Goal: Find specific page/section: Find specific page/section

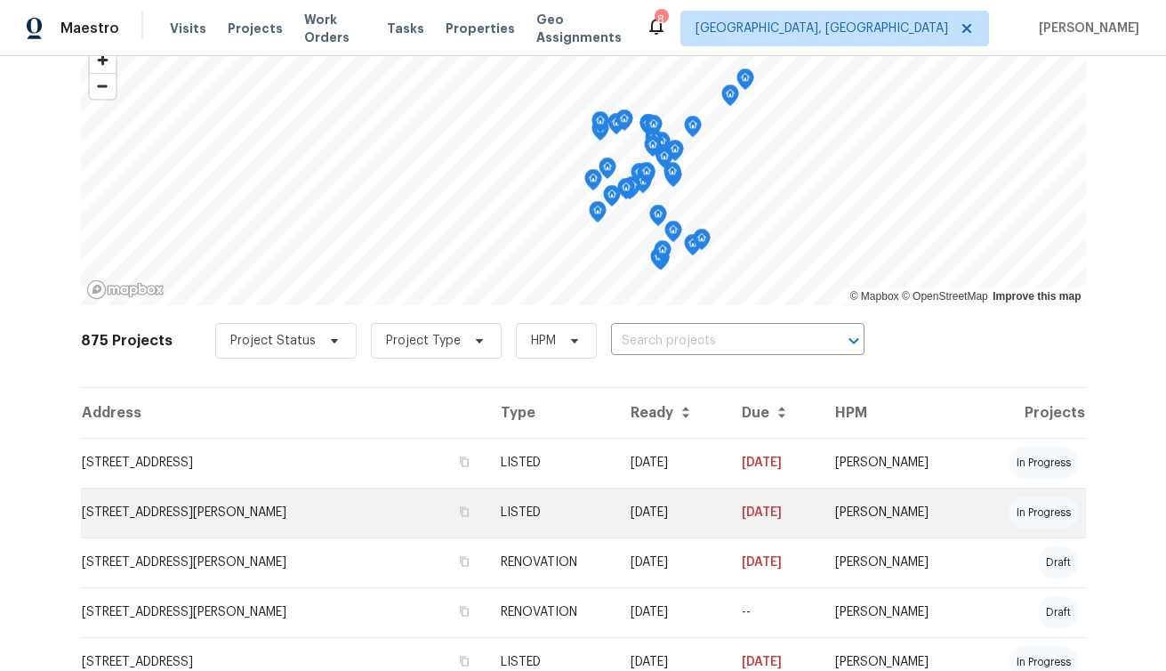
scroll to position [136, 0]
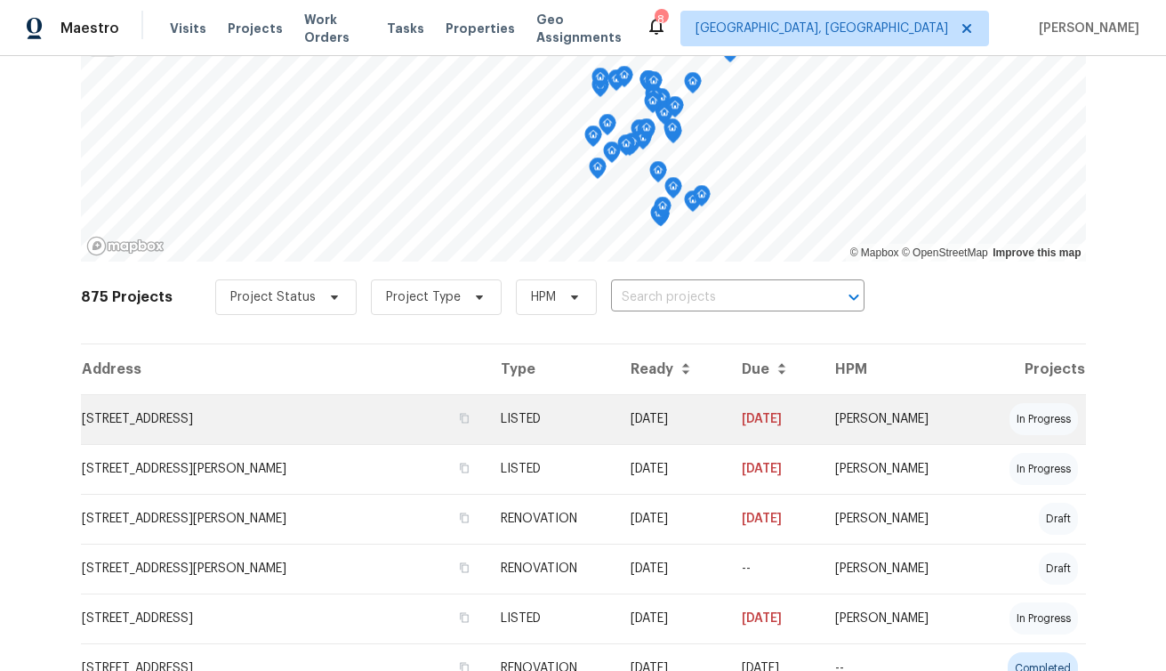
click at [277, 419] on td "[STREET_ADDRESS]" at bounding box center [284, 419] width 406 height 50
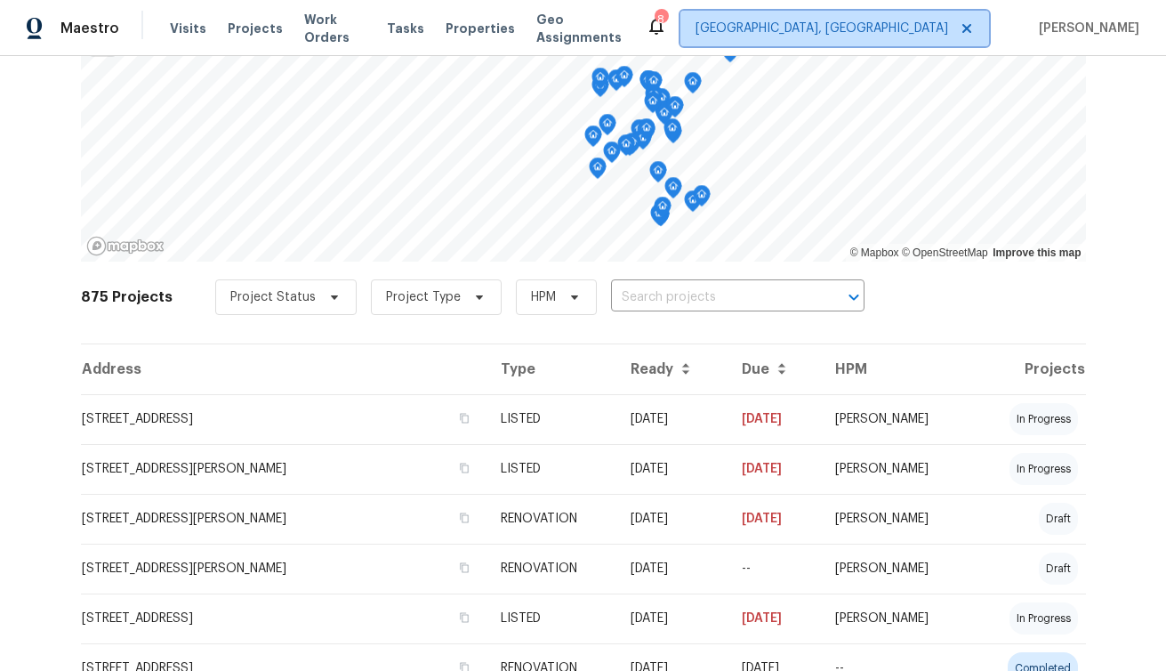
click at [916, 21] on span "[GEOGRAPHIC_DATA], [GEOGRAPHIC_DATA]" at bounding box center [821, 29] width 253 height 18
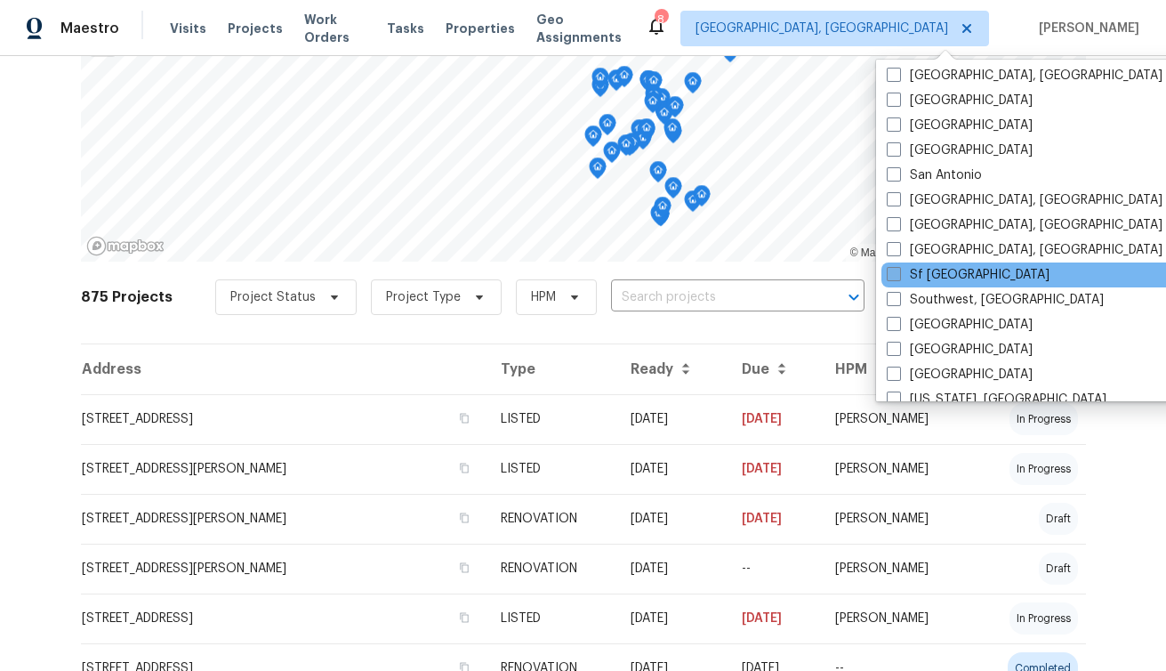
scroll to position [1192, 0]
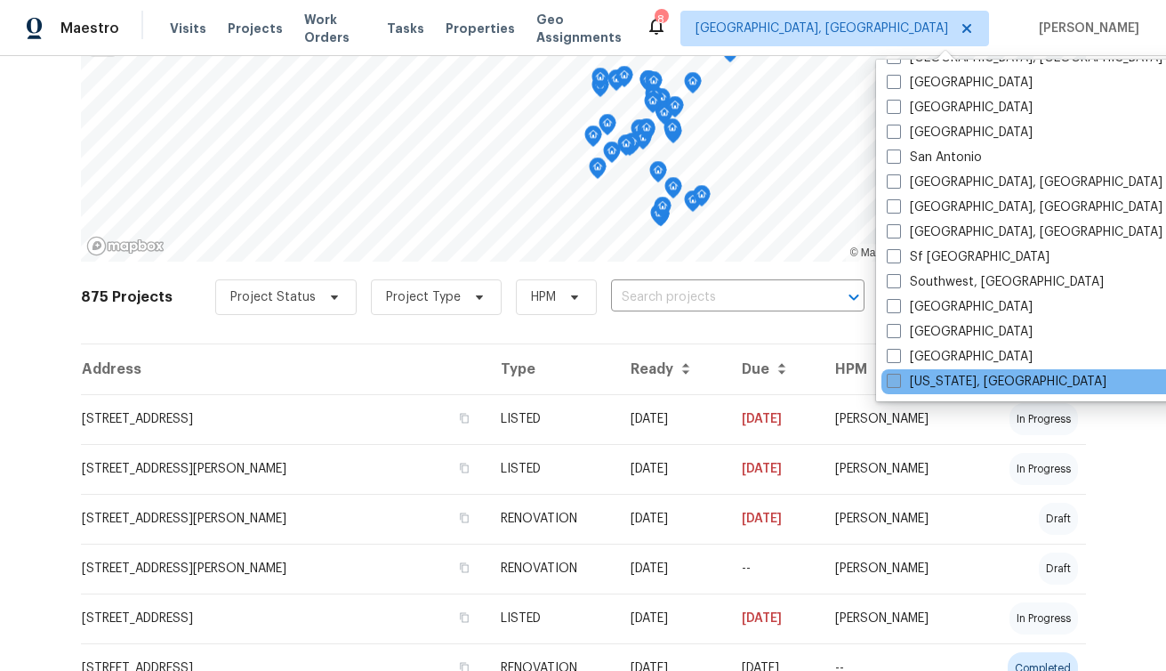
click at [892, 379] on span at bounding box center [894, 380] width 14 height 14
click at [892, 379] on input "[US_STATE], [GEOGRAPHIC_DATA]" at bounding box center [893, 379] width 12 height 12
checkbox input "true"
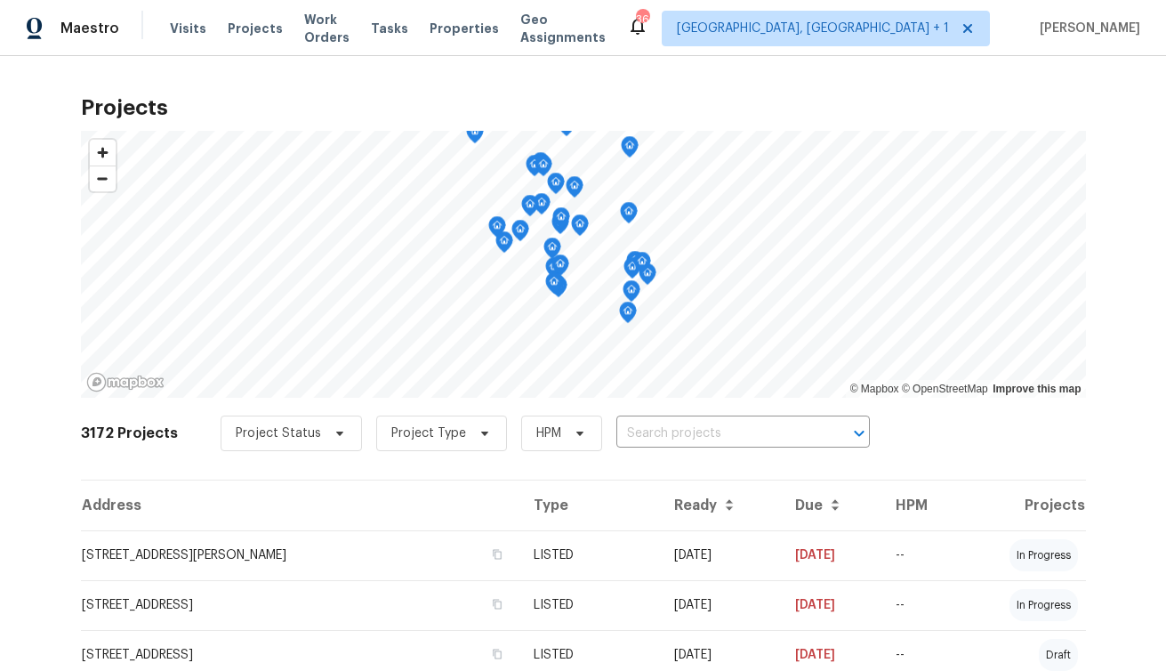
click at [631, 221] on icon "Map marker" at bounding box center [629, 213] width 18 height 22
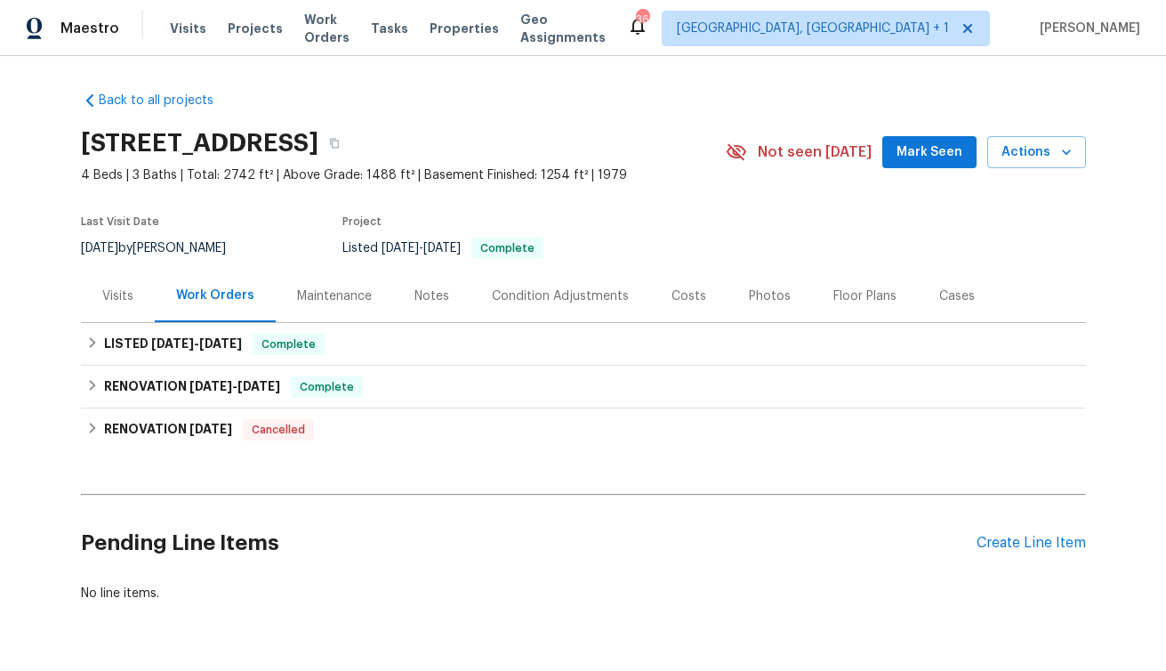
click at [346, 297] on div "Maintenance" at bounding box center [334, 296] width 75 height 18
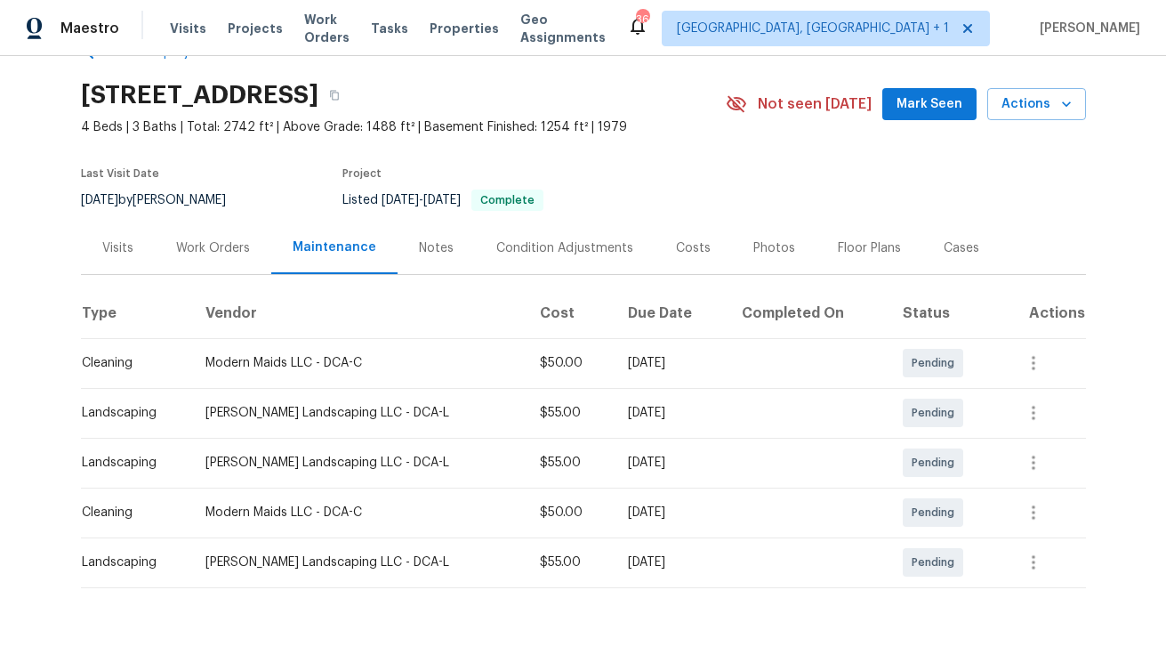
scroll to position [72, 0]
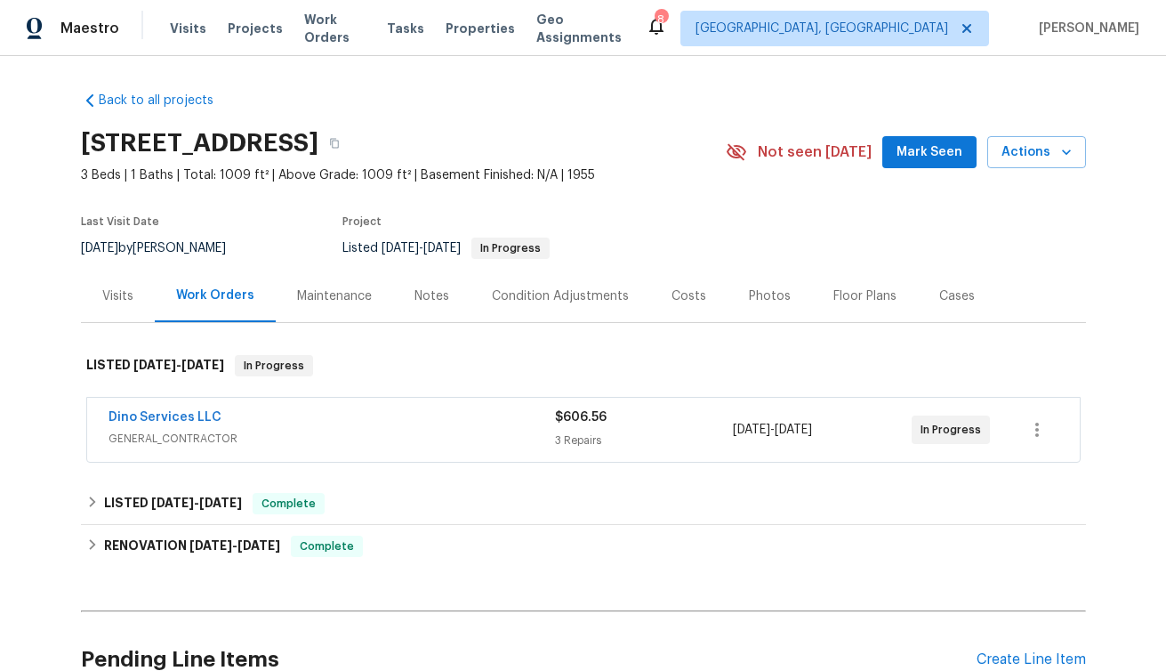
click at [309, 294] on div "Maintenance" at bounding box center [334, 296] width 75 height 18
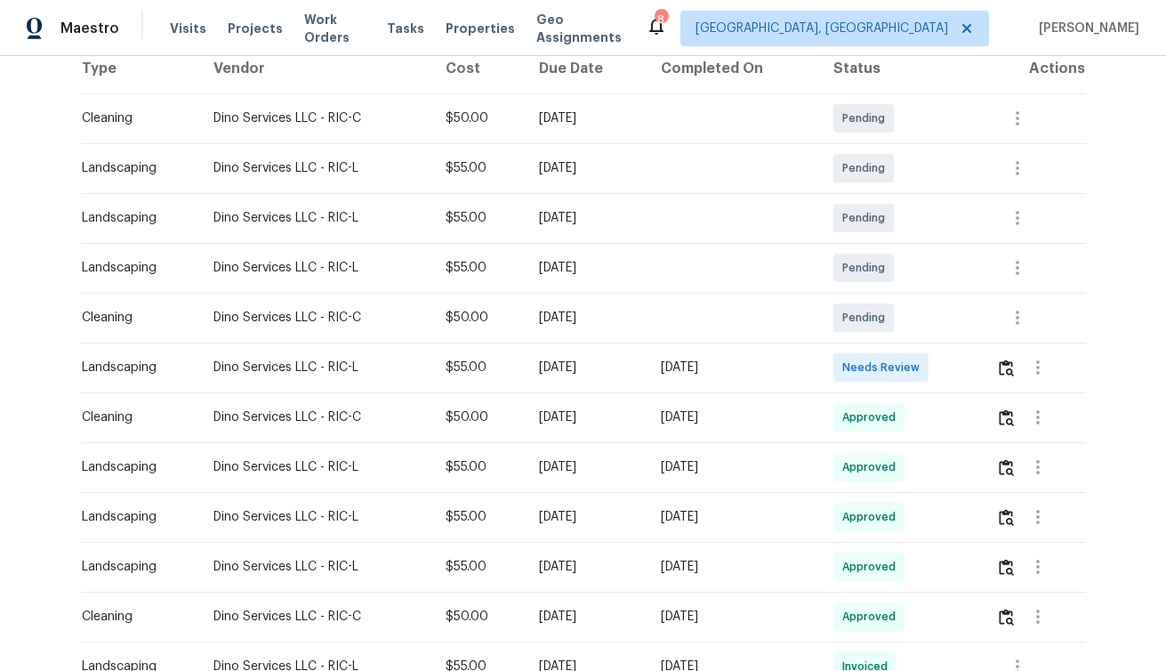
scroll to position [293, 0]
click at [934, 28] on span "[GEOGRAPHIC_DATA], [GEOGRAPHIC_DATA]" at bounding box center [821, 29] width 253 height 18
